Goal: Book appointment/travel/reservation

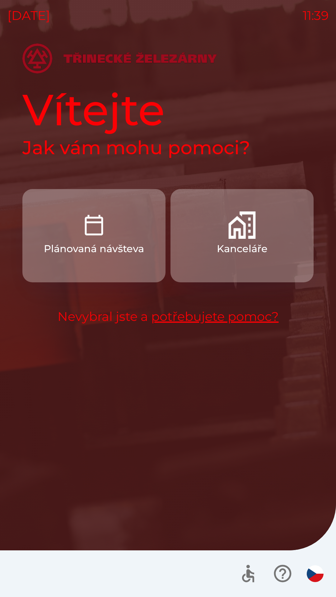
click at [138, 254] on p "Plánovaná návšteva" at bounding box center [94, 248] width 100 height 15
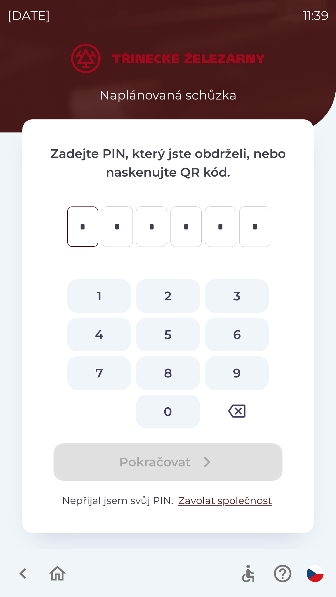
click at [244, 368] on button "9" at bounding box center [237, 373] width 64 height 34
type input "*"
click at [175, 404] on button "0" at bounding box center [168, 412] width 64 height 34
type input "*"
click at [239, 375] on button "9" at bounding box center [237, 373] width 64 height 34
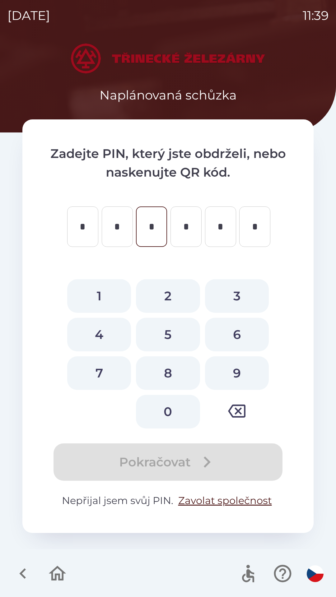
type input "*"
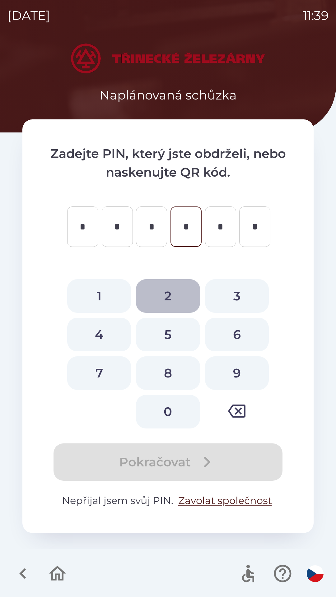
click at [174, 292] on button "2" at bounding box center [168, 296] width 64 height 34
type input "*"
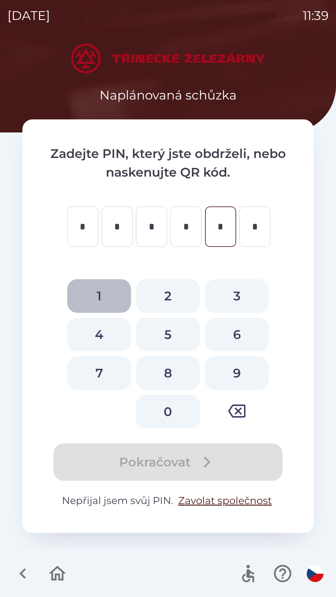
click at [107, 297] on button "1" at bounding box center [99, 296] width 64 height 34
type input "*"
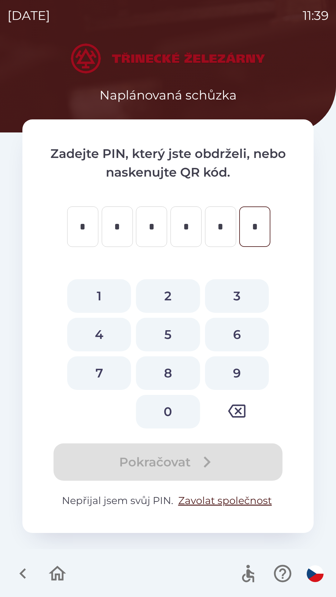
click at [241, 337] on button "6" at bounding box center [237, 335] width 64 height 34
type input "*"
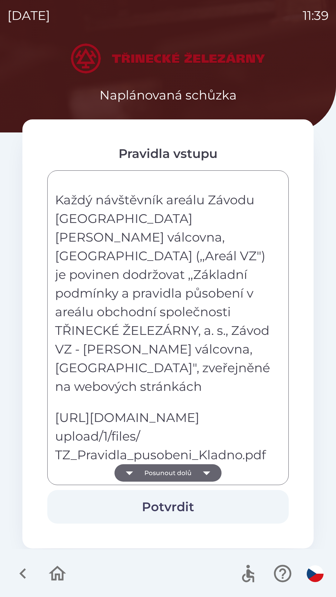
click at [194, 477] on button "Posunout dolů" at bounding box center [167, 472] width 107 height 17
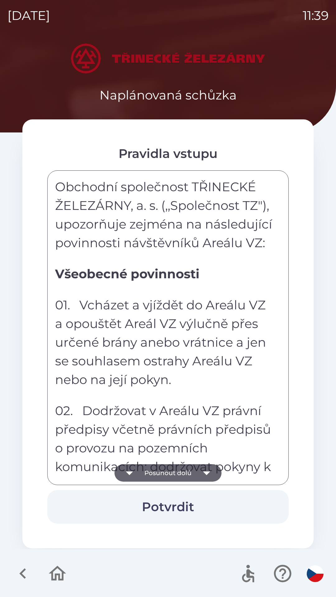
click at [194, 471] on button "Posunout dolů" at bounding box center [167, 472] width 107 height 17
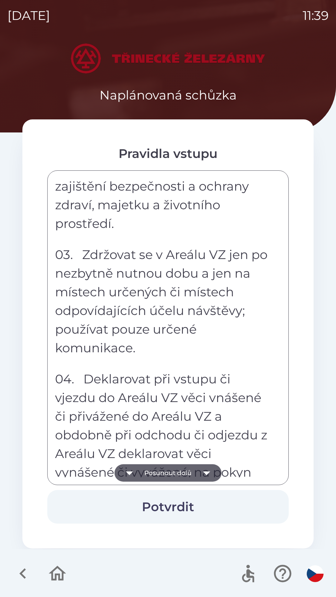
click at [194, 473] on button "Posunout dolů" at bounding box center [167, 472] width 107 height 17
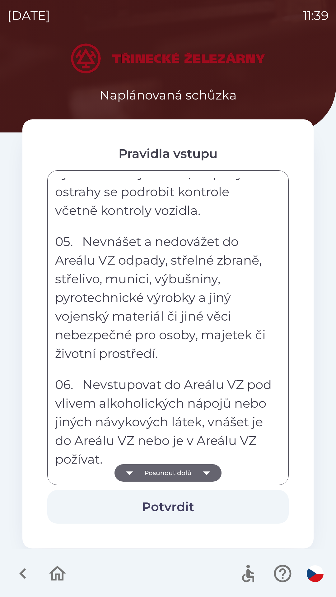
click at [195, 471] on button "Posunout dolů" at bounding box center [167, 472] width 107 height 17
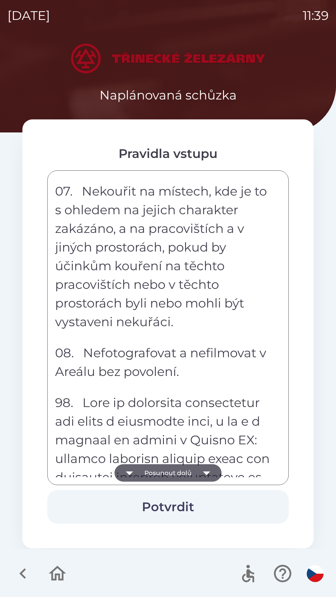
click at [196, 469] on button "Posunout dolů" at bounding box center [167, 472] width 107 height 17
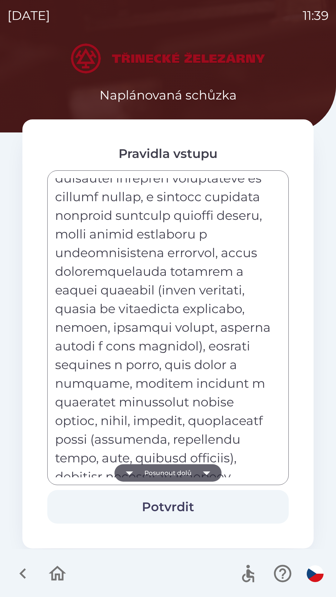
click at [196, 471] on button "Posunout dolů" at bounding box center [167, 472] width 107 height 17
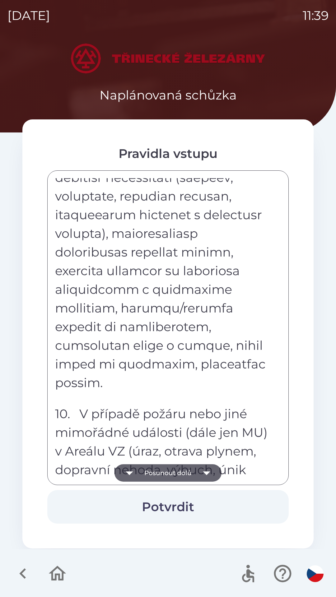
click at [196, 470] on button "Posunout dolů" at bounding box center [167, 472] width 107 height 17
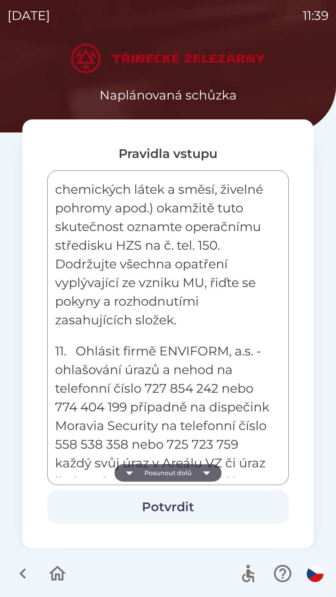
click at [200, 467] on icon "button" at bounding box center [206, 472] width 17 height 17
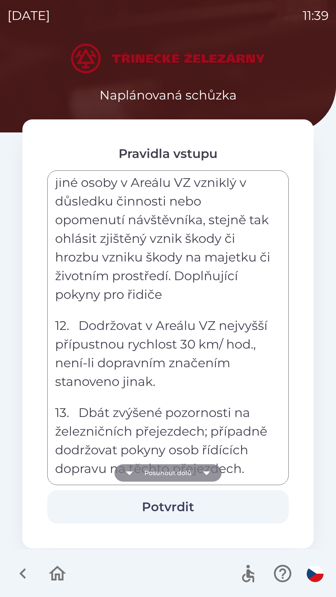
click at [196, 469] on button "Posunout dolů" at bounding box center [167, 472] width 107 height 17
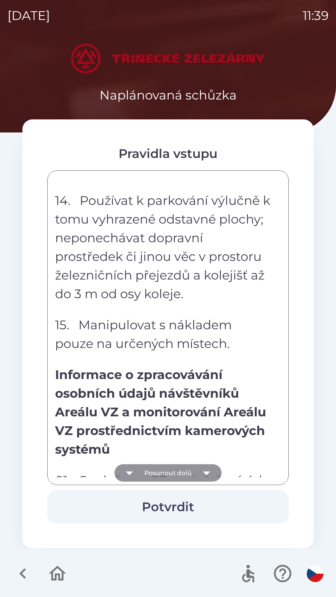
click at [196, 470] on button "Posunout dolů" at bounding box center [167, 472] width 107 height 17
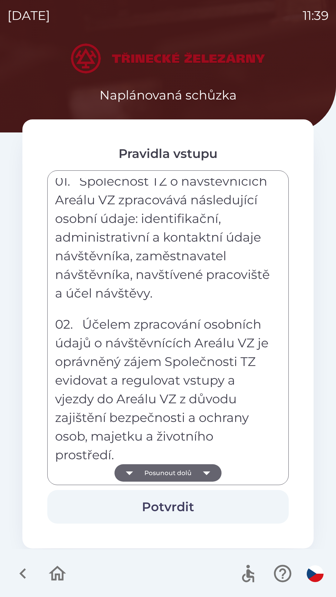
click at [196, 469] on button "Posunout dolů" at bounding box center [167, 472] width 107 height 17
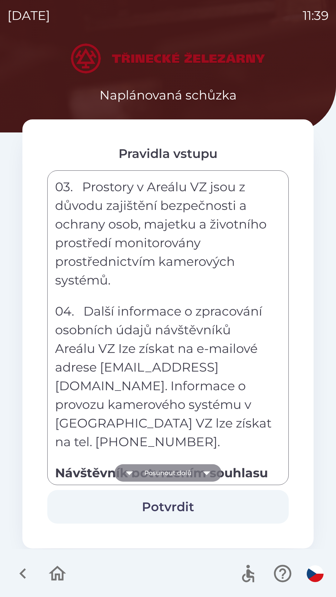
click at [200, 469] on icon "button" at bounding box center [206, 472] width 17 height 17
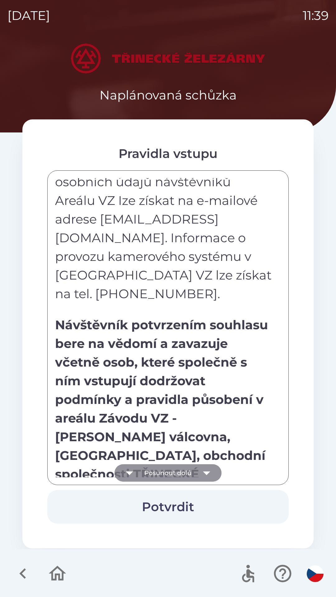
click at [200, 469] on div "Každý návštěvník areálu Závodu VZ - [PERSON_NAME] válcovna, [GEOGRAPHIC_DATA] (…" at bounding box center [168, 327] width 226 height 299
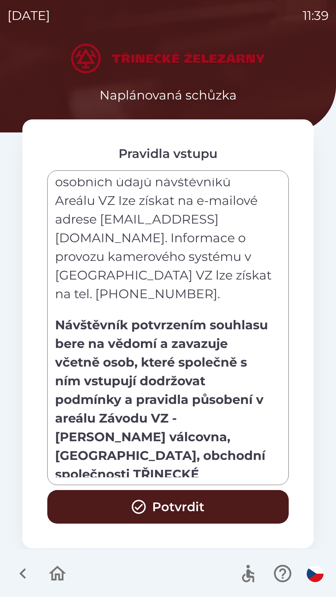
click at [194, 507] on button "Potvrdit" at bounding box center [167, 507] width 241 height 34
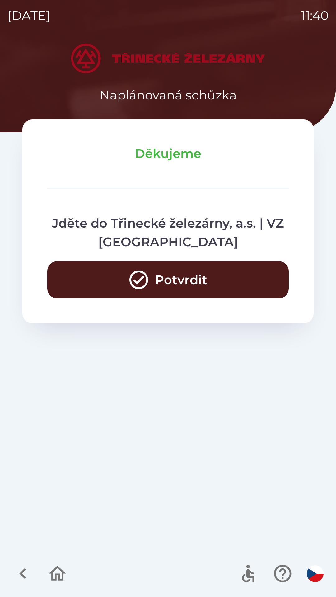
click at [194, 274] on button "Potvrdit" at bounding box center [167, 279] width 241 height 37
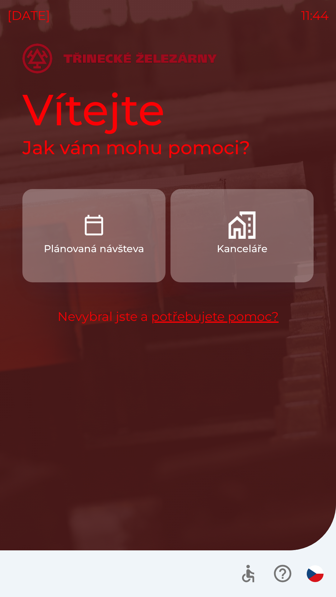
click at [251, 235] on img "button" at bounding box center [241, 224] width 27 height 27
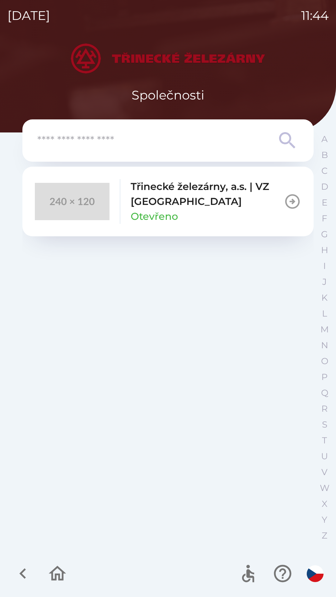
click at [226, 220] on div "Třinecké železárny, a.s. | VZ Kladno Otevřeno" at bounding box center [207, 201] width 153 height 45
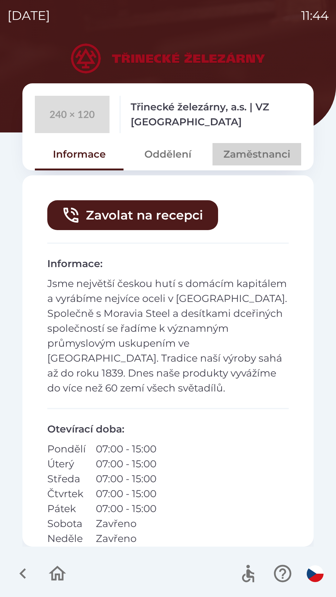
click at [265, 158] on button "Zaměstnanci" at bounding box center [256, 154] width 89 height 22
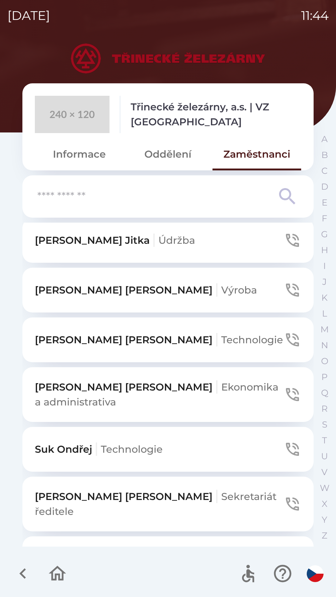
scroll to position [427, 0]
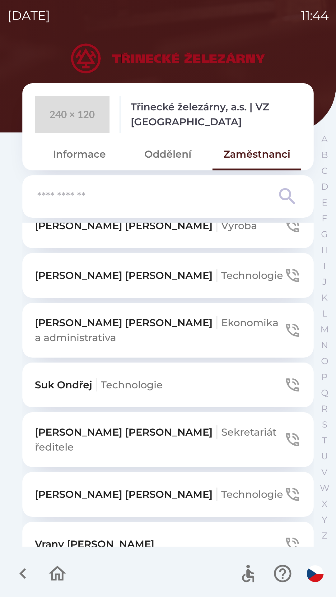
click at [170, 524] on button "Vrany [PERSON_NAME]" at bounding box center [167, 544] width 291 height 45
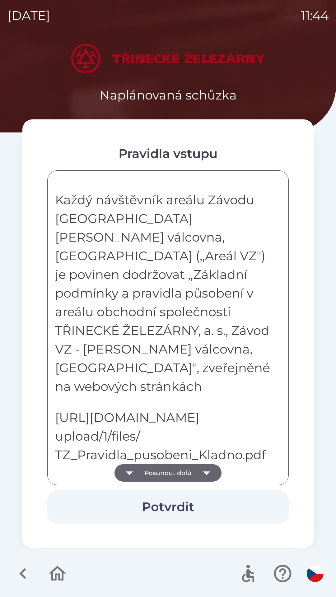
click at [138, 474] on icon "button" at bounding box center [129, 472] width 17 height 17
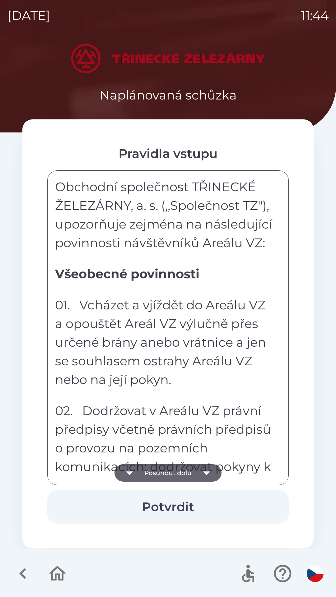
click at [139, 474] on button "Posunout dolů" at bounding box center [167, 472] width 107 height 17
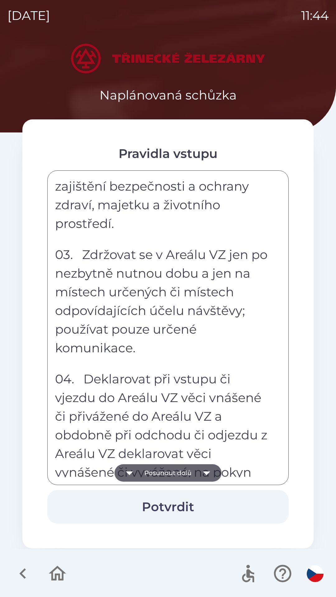
click at [140, 480] on button "Posunout dolů" at bounding box center [167, 472] width 107 height 17
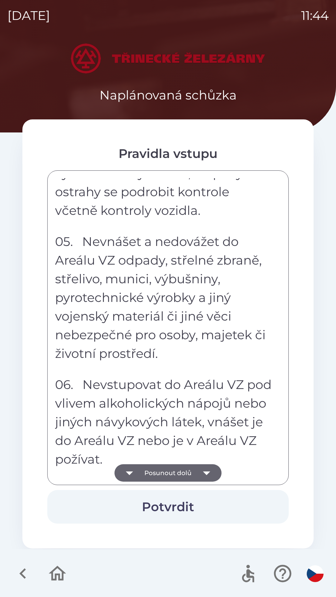
click at [137, 476] on icon "button" at bounding box center [129, 472] width 17 height 17
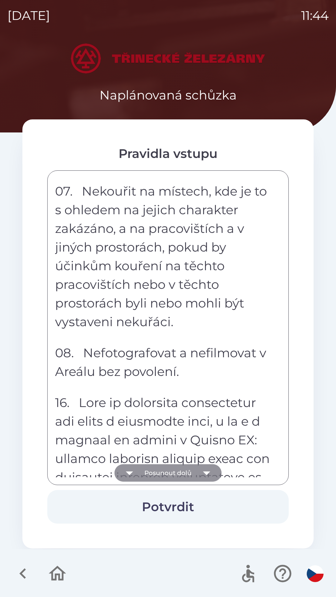
click at [138, 475] on icon "button" at bounding box center [129, 472] width 17 height 17
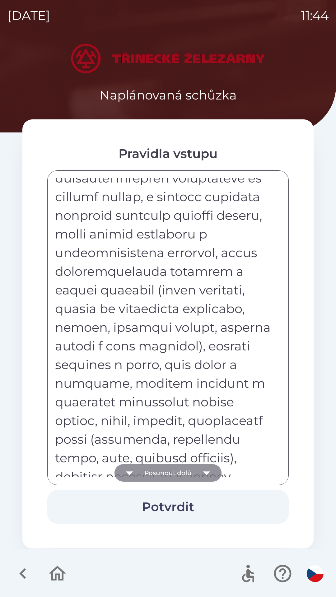
click at [137, 476] on icon "button" at bounding box center [129, 472] width 17 height 17
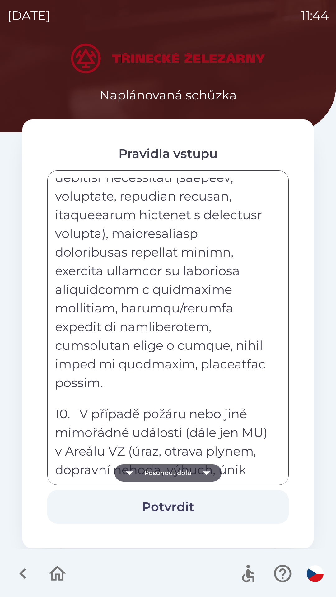
click at [142, 477] on button "Posunout dolů" at bounding box center [167, 472] width 107 height 17
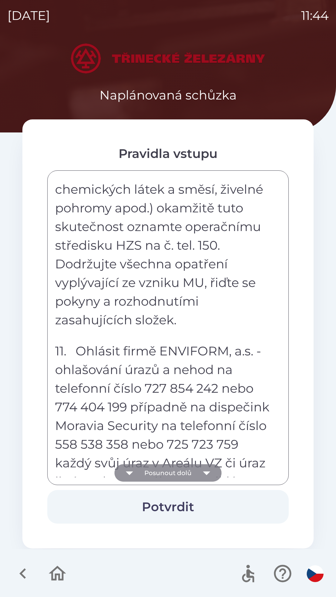
click at [144, 470] on button "Posunout dolů" at bounding box center [167, 472] width 107 height 17
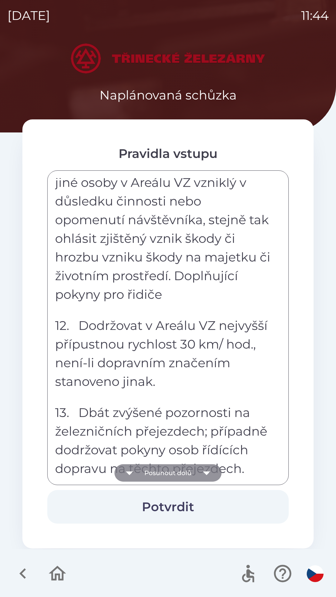
click at [145, 474] on button "Posunout dolů" at bounding box center [167, 472] width 107 height 17
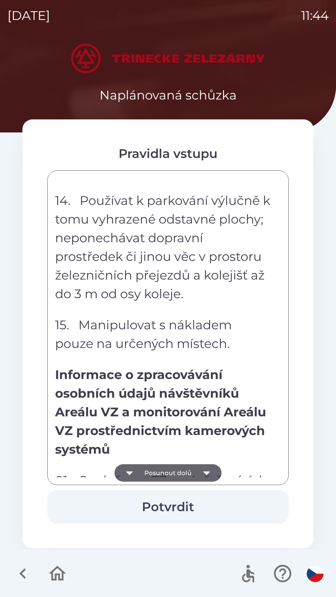
click at [140, 475] on button "Posunout dolů" at bounding box center [167, 472] width 107 height 17
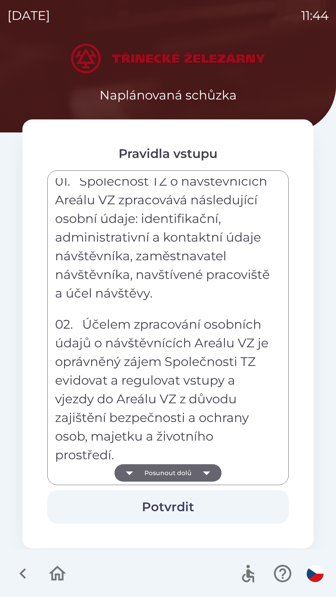
click at [139, 471] on button "Posunout dolů" at bounding box center [167, 472] width 107 height 17
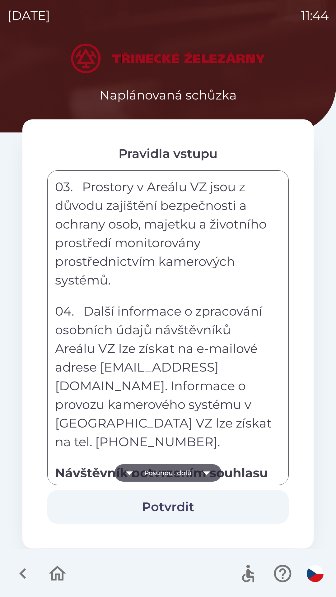
click at [139, 473] on button "Posunout dolů" at bounding box center [167, 472] width 107 height 17
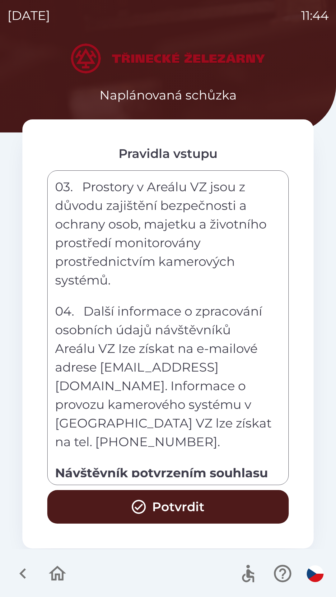
scroll to position [3437, 0]
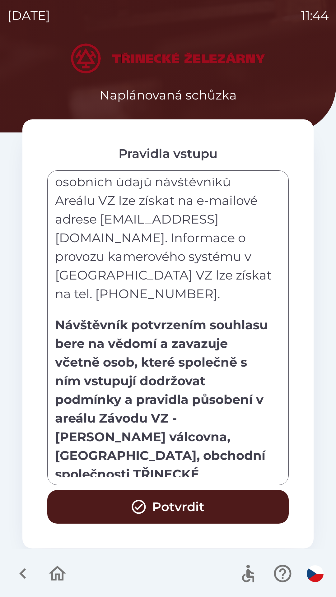
click at [140, 470] on div "Každý návštěvník areálu Závodu VZ - [PERSON_NAME] válcovna, [GEOGRAPHIC_DATA] (…" at bounding box center [168, 327] width 226 height 299
click at [144, 471] on div "Každý návštěvník areálu Závodu VZ - [PERSON_NAME] válcovna, [GEOGRAPHIC_DATA] (…" at bounding box center [168, 327] width 226 height 299
click at [149, 509] on button "Potvrdit" at bounding box center [167, 507] width 241 height 34
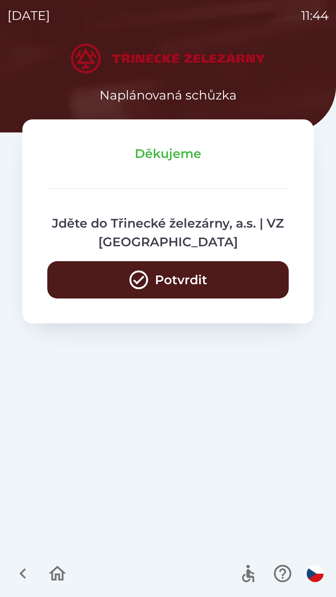
click at [199, 289] on button "Potvrdit" at bounding box center [167, 279] width 241 height 37
